Goal: Task Accomplishment & Management: Manage account settings

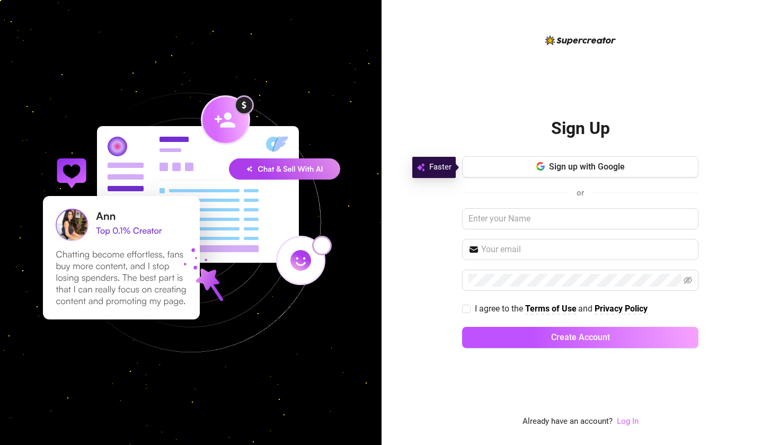
click at [304, 397] on link "Log In" at bounding box center [628, 421] width 22 height 10
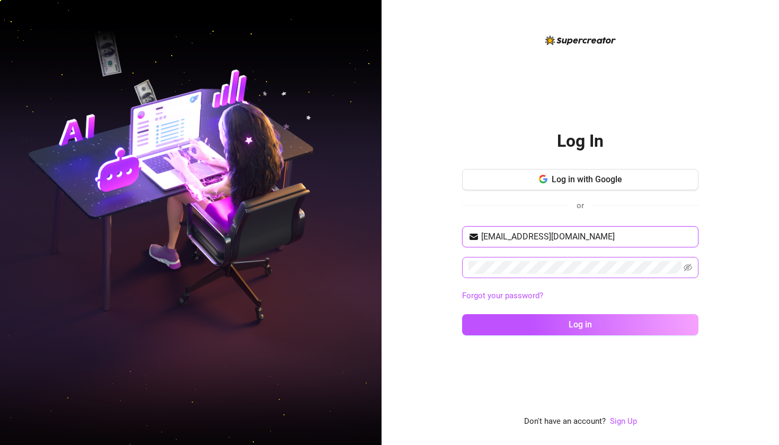
type input "[EMAIL_ADDRESS][DOMAIN_NAME]"
click at [304, 263] on icon "eye-invisible" at bounding box center [687, 267] width 8 height 8
click at [304, 336] on div "[EMAIL_ADDRESS][DOMAIN_NAME] Forgot your password? Log in" at bounding box center [580, 285] width 236 height 119
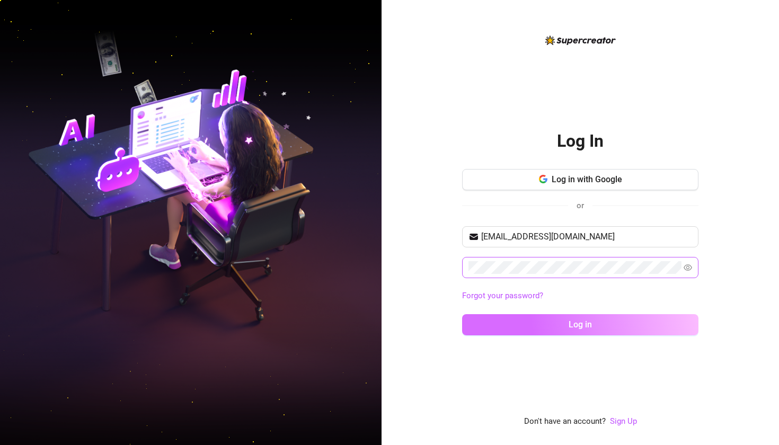
click at [304, 330] on button "Log in" at bounding box center [580, 324] width 236 height 21
